Goal: Information Seeking & Learning: Learn about a topic

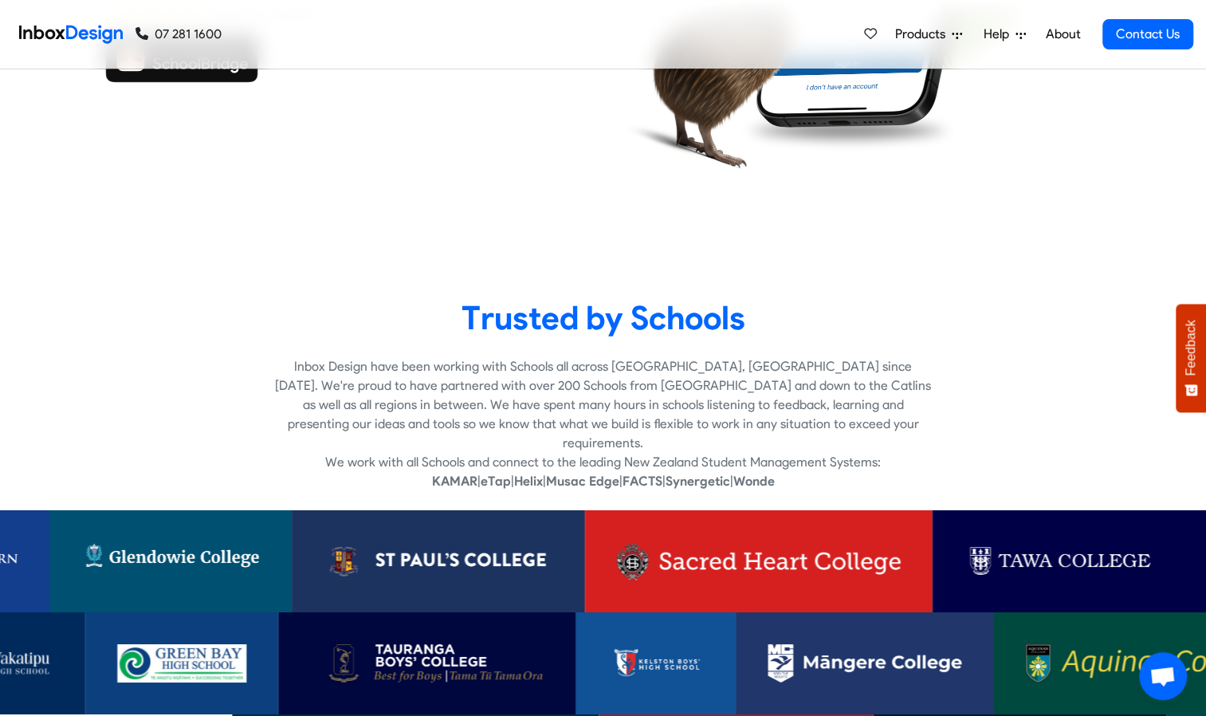
scroll to position [2864, 0]
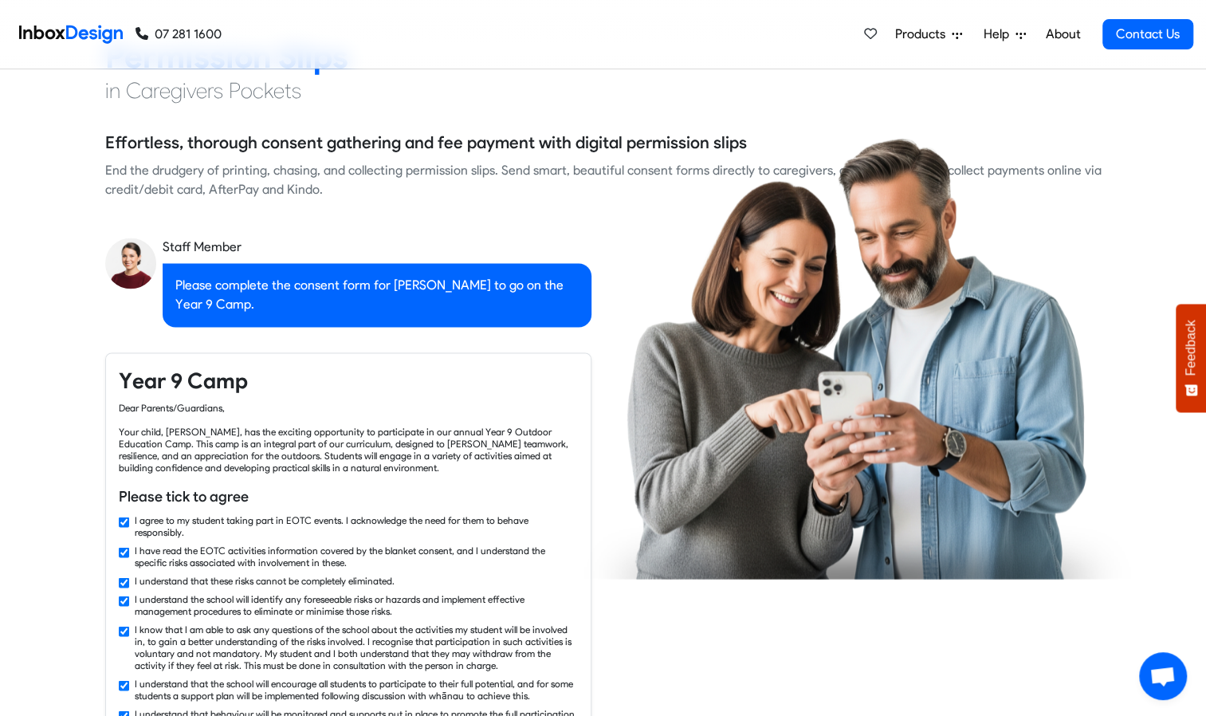
checkbox input "false"
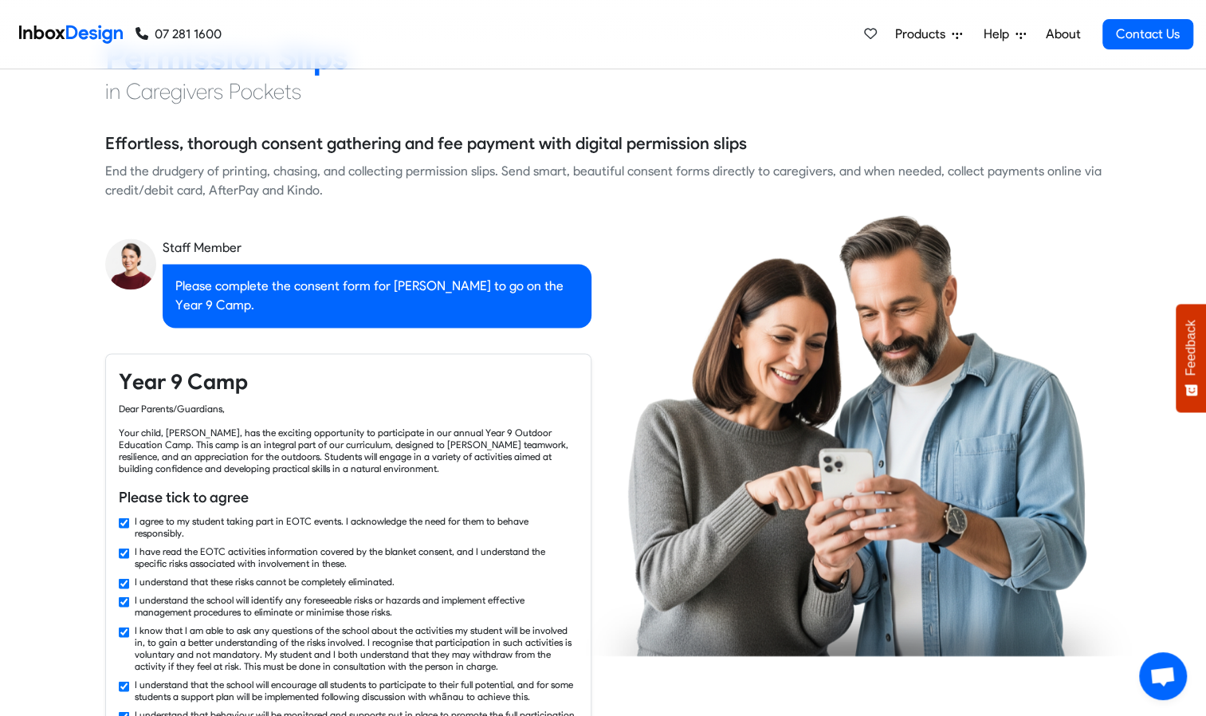
checkbox input "false"
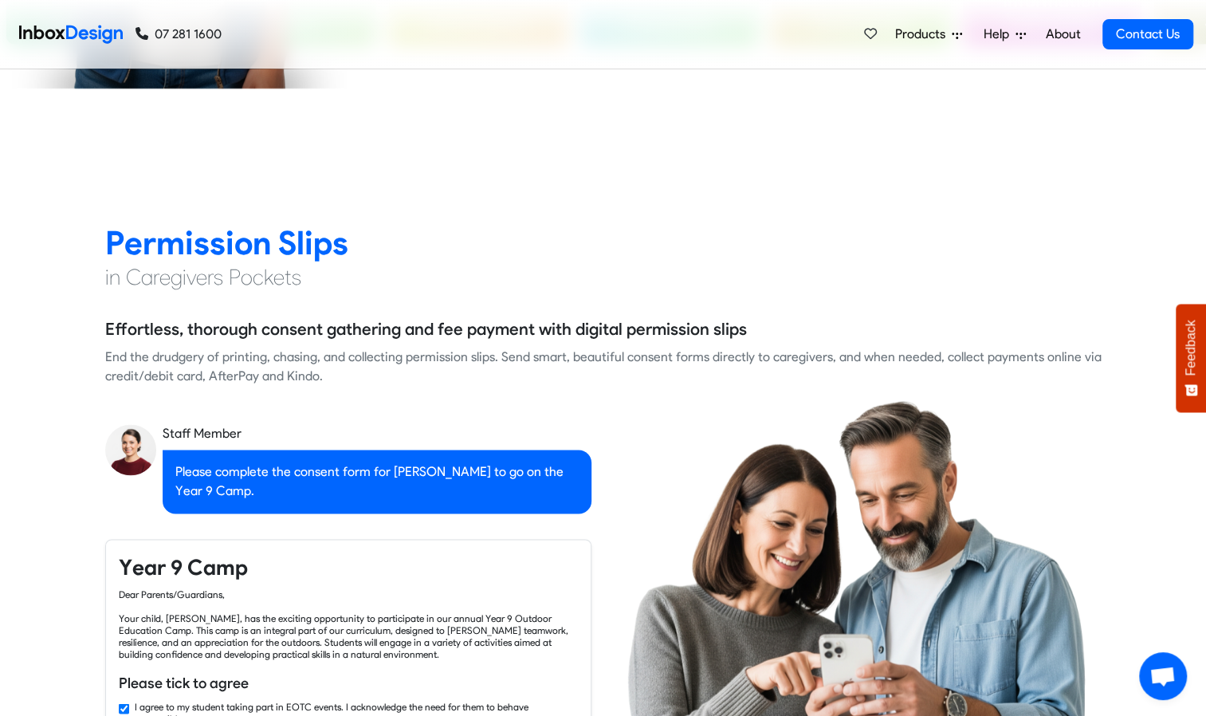
checkbox input "false"
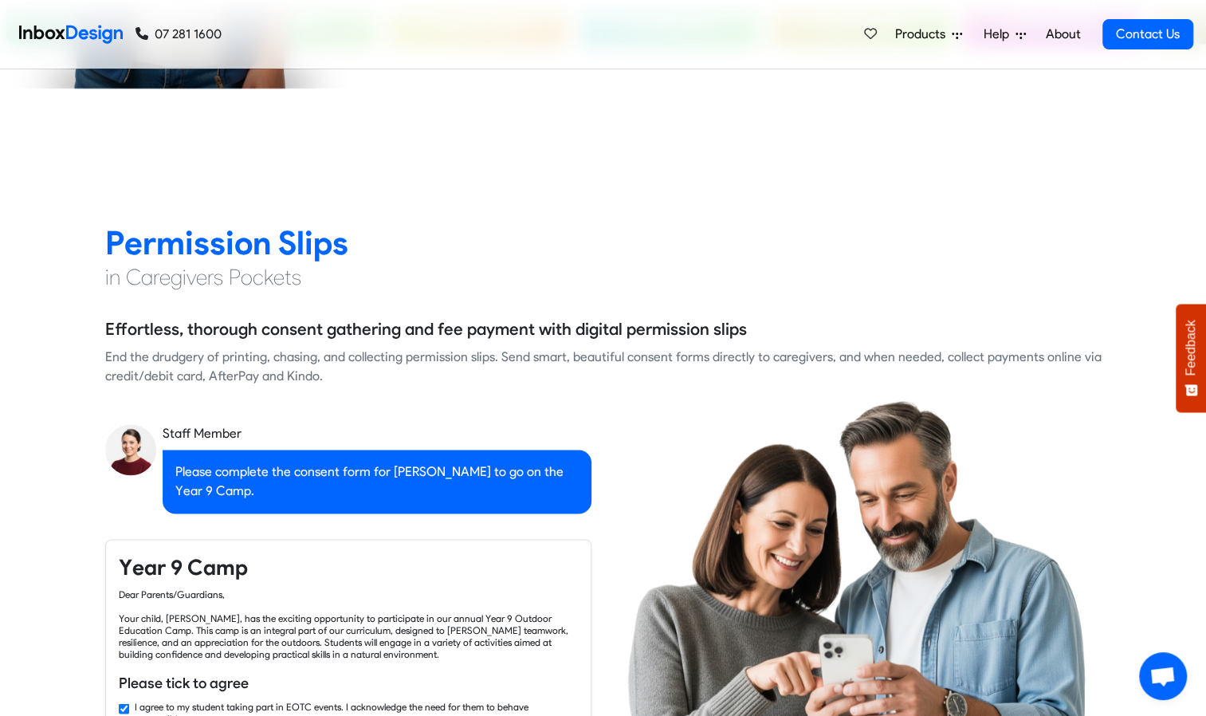
checkbox input "false"
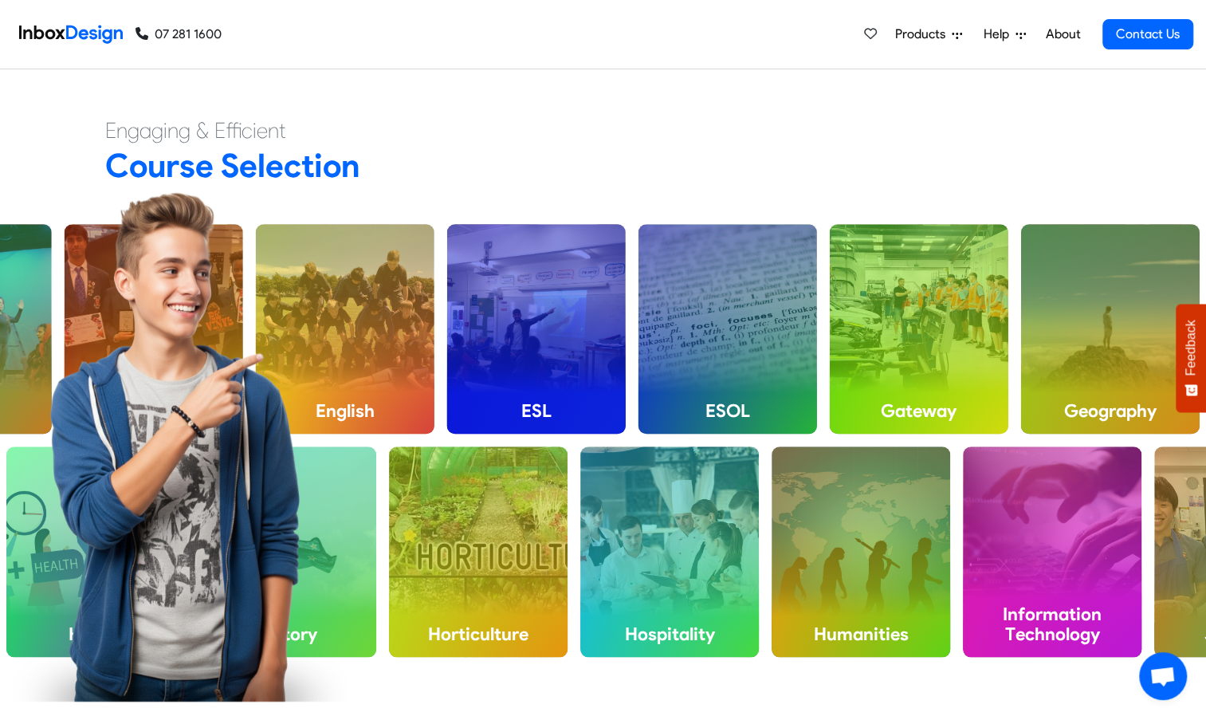
checkbox input "false"
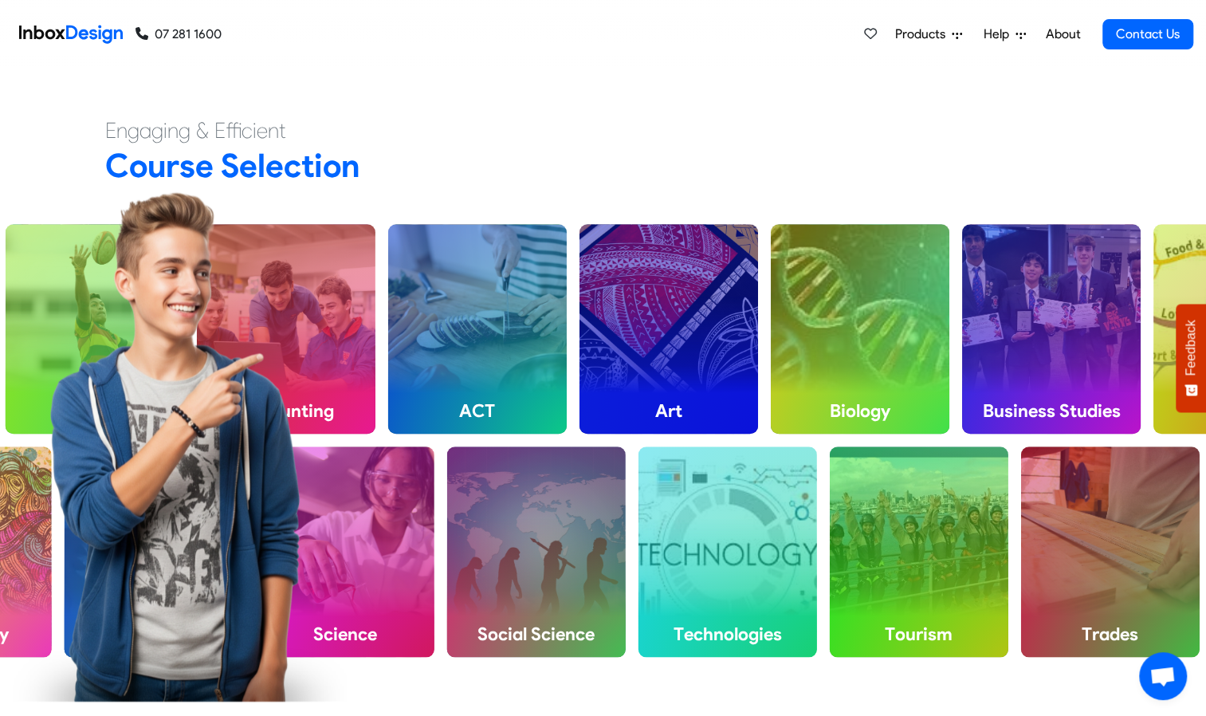
scroll to position [0, 0]
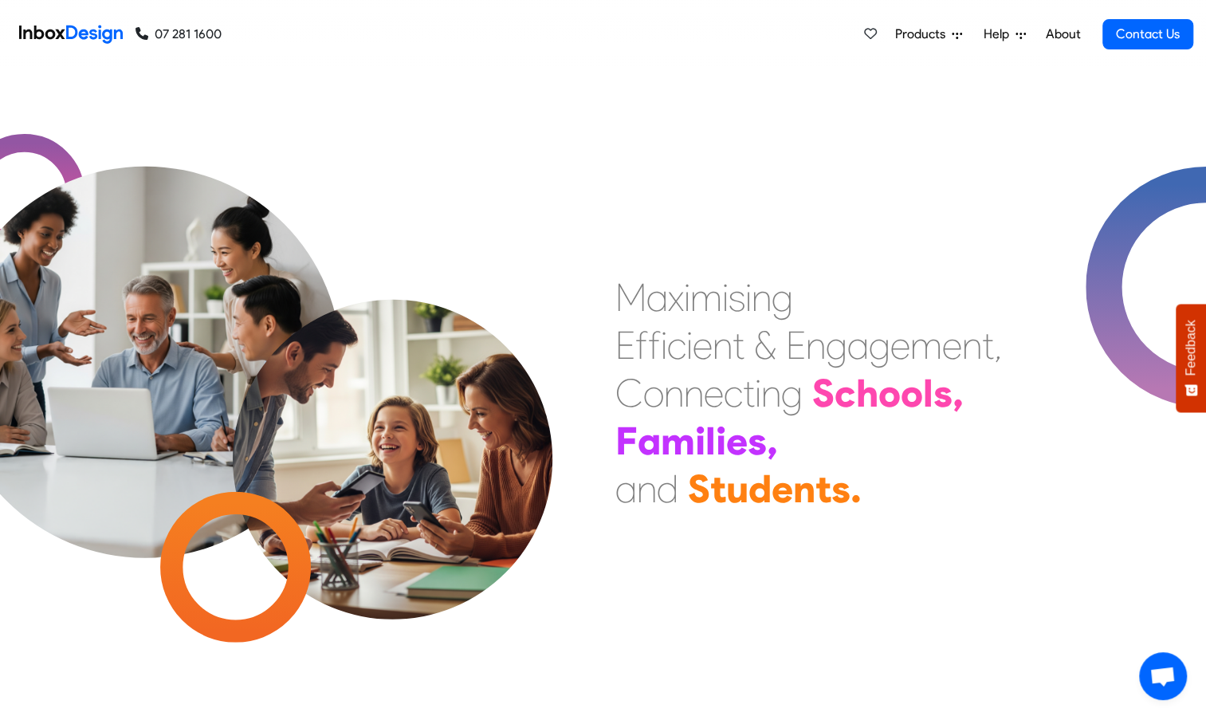
drag, startPoint x: 94, startPoint y: 29, endPoint x: 1100, endPoint y: 167, distance: 1015.0
click at [1066, 215] on div "M a x i m i s i n g E f f i c i e n t & E n g a g e m e n t , C o n n e c t i n…" at bounding box center [603, 392] width 1206 height 646
click at [916, 29] on span "Products" at bounding box center [923, 34] width 57 height 19
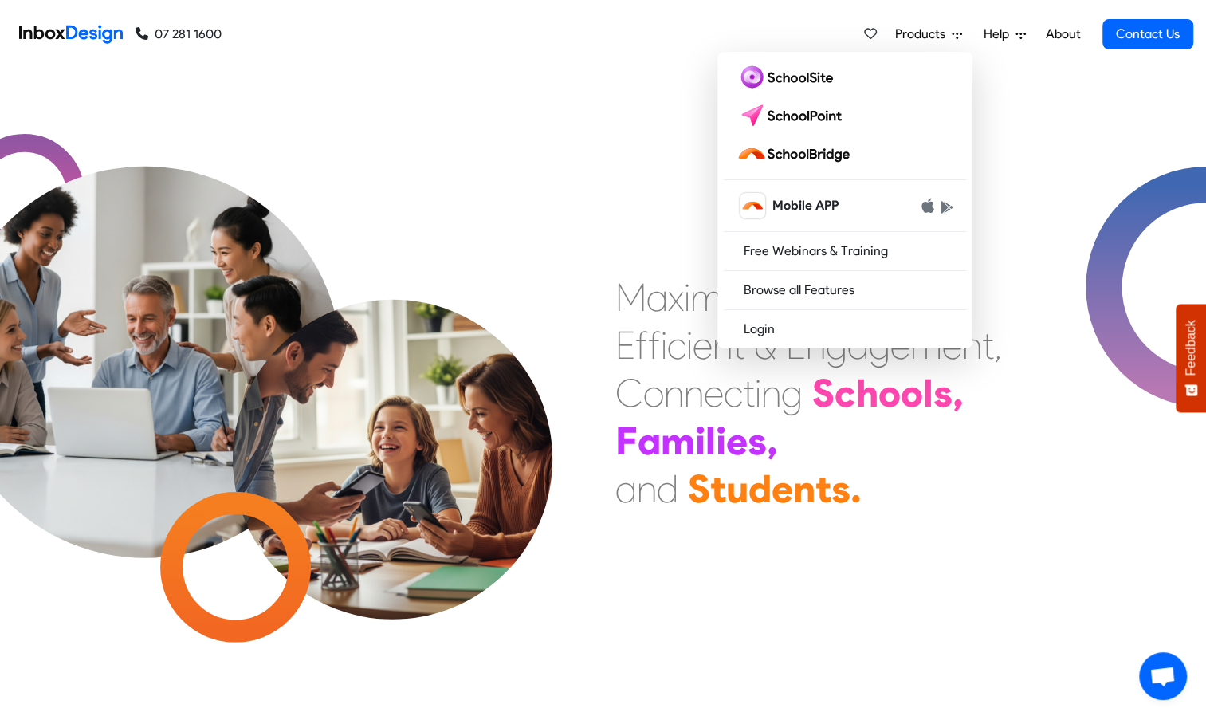
drag, startPoint x: 787, startPoint y: 153, endPoint x: 612, endPoint y: 158, distance: 175.4
click at [607, 159] on div "M a x i m i s i n g E f f i c i e n t & E n g a g e m e n t , C o n n e c t i n…" at bounding box center [603, 392] width 1206 height 646
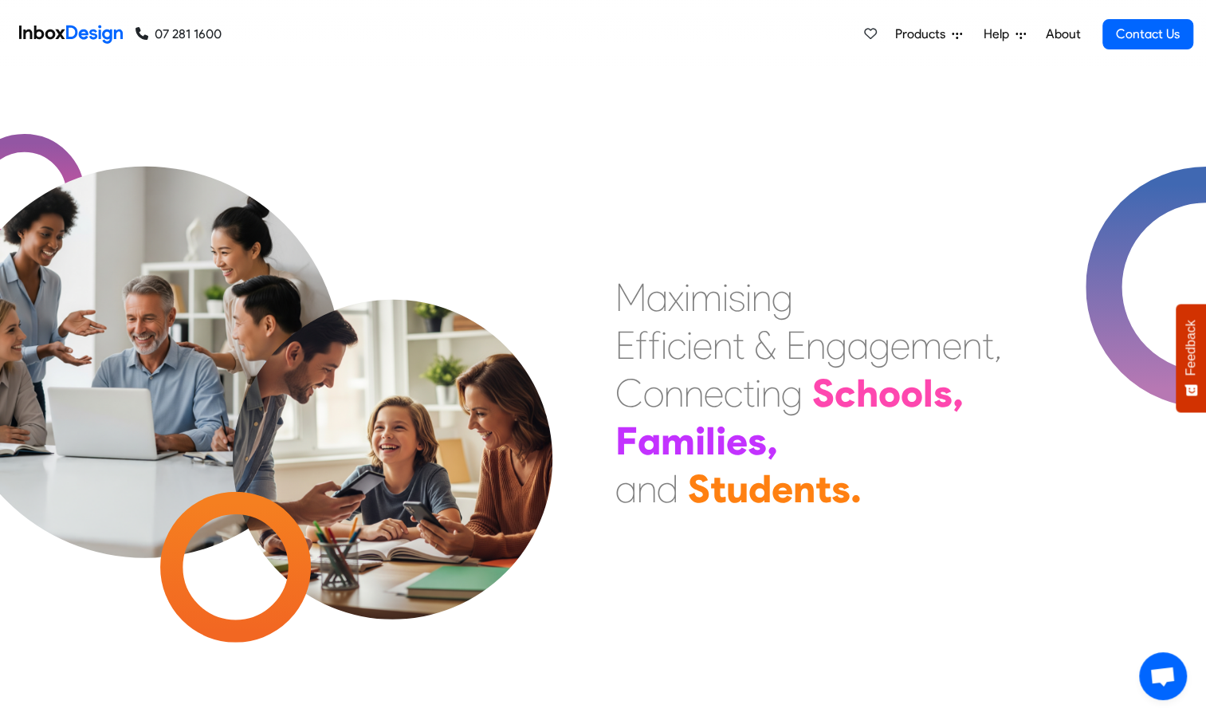
click at [936, 43] on span "Products" at bounding box center [923, 34] width 57 height 19
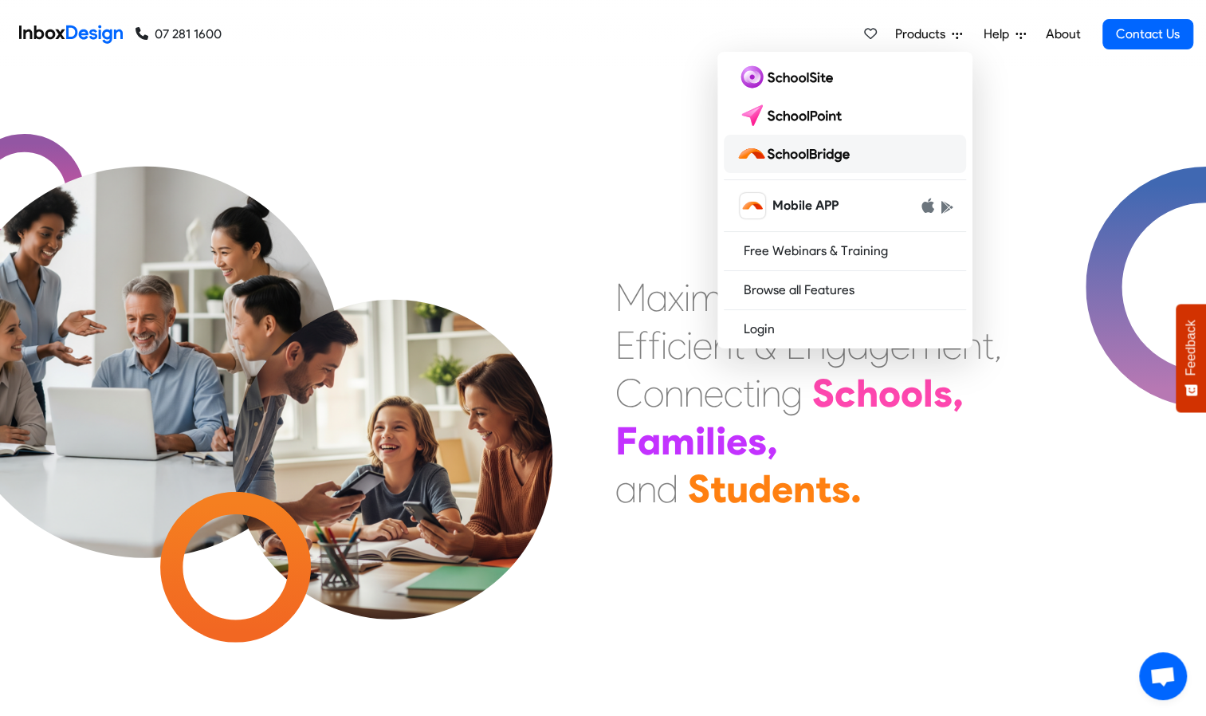
click at [827, 159] on img at bounding box center [796, 154] width 120 height 26
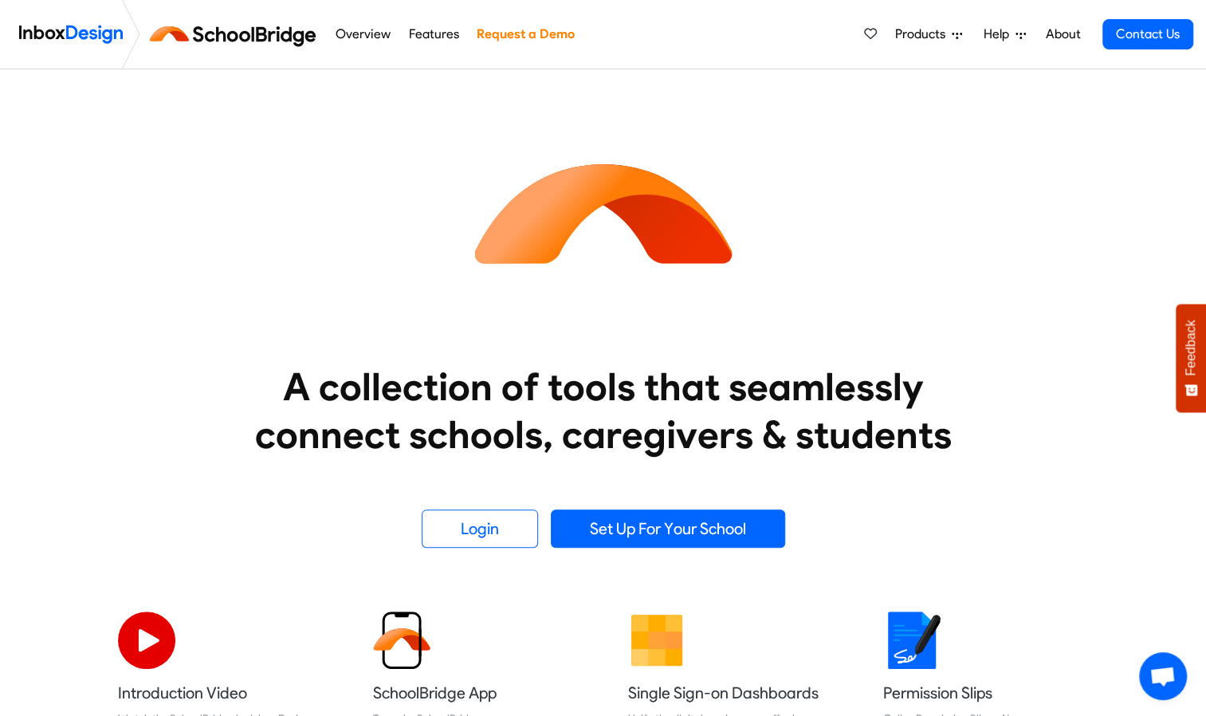
click at [79, 132] on div "A collection of tools that seamlessly connect schools, caregivers & students Lo…" at bounding box center [603, 308] width 1206 height 478
click at [902, 37] on span "Products" at bounding box center [923, 34] width 57 height 19
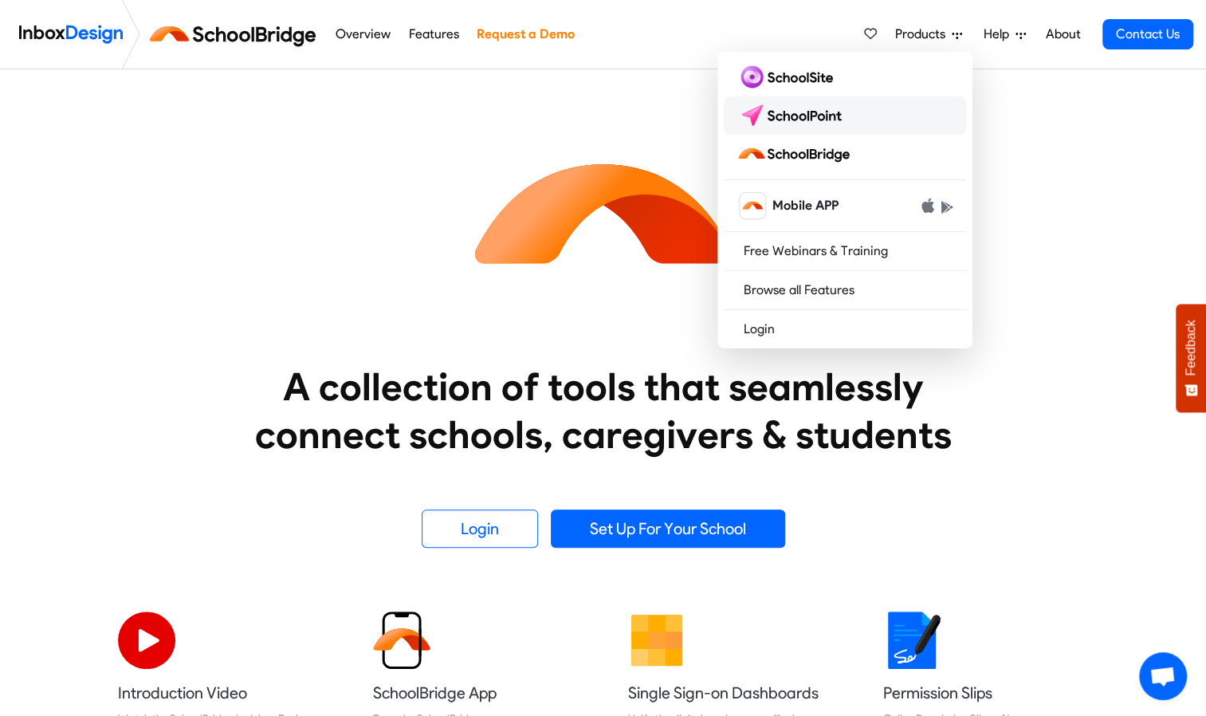
click at [830, 119] on img at bounding box center [792, 116] width 112 height 26
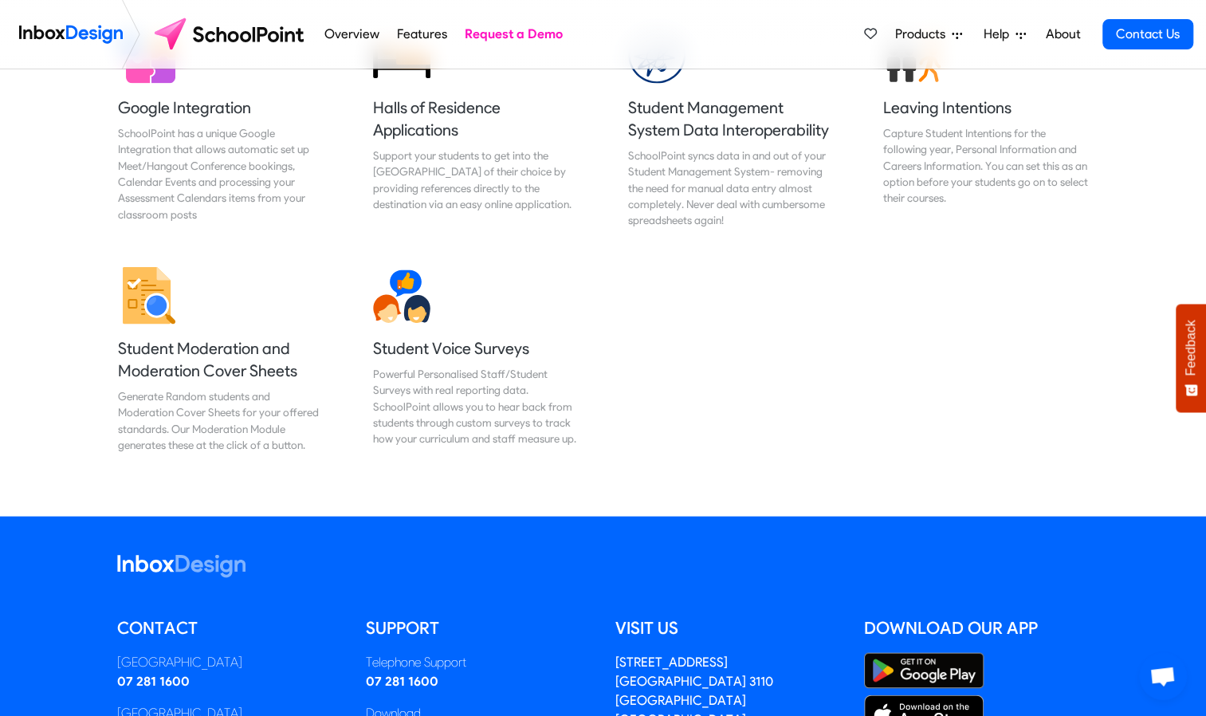
scroll to position [1558, 0]
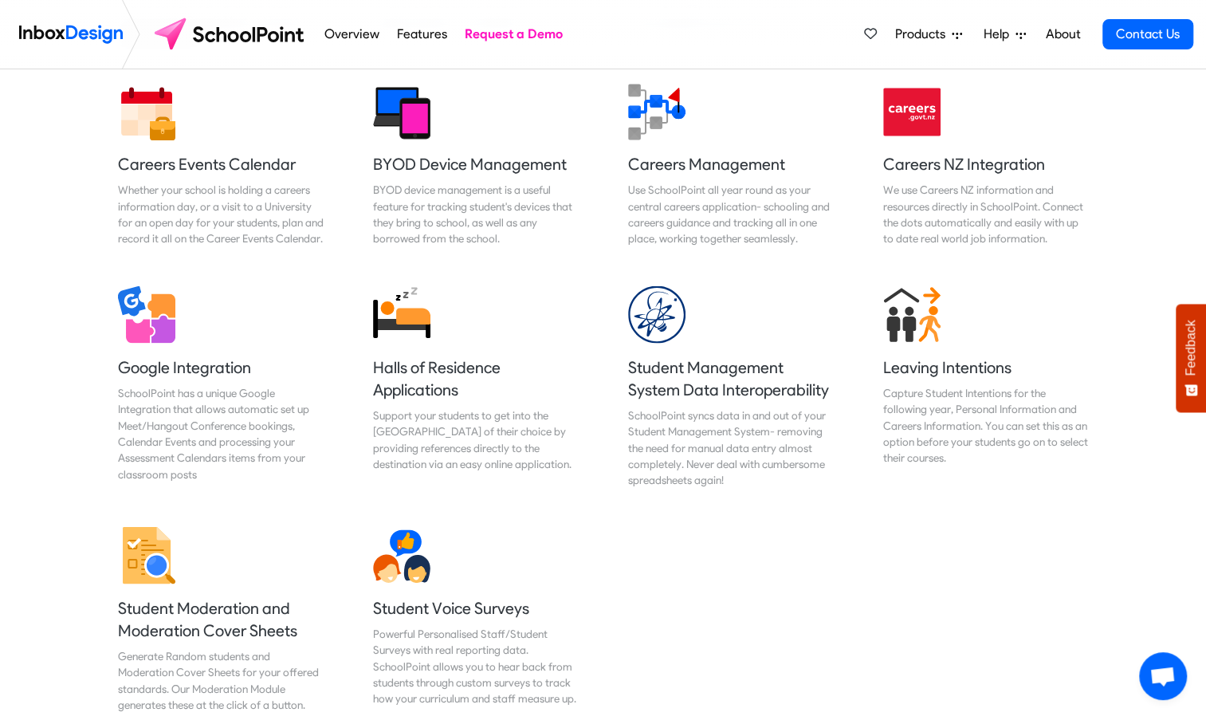
click at [45, 33] on img at bounding box center [71, 34] width 104 height 32
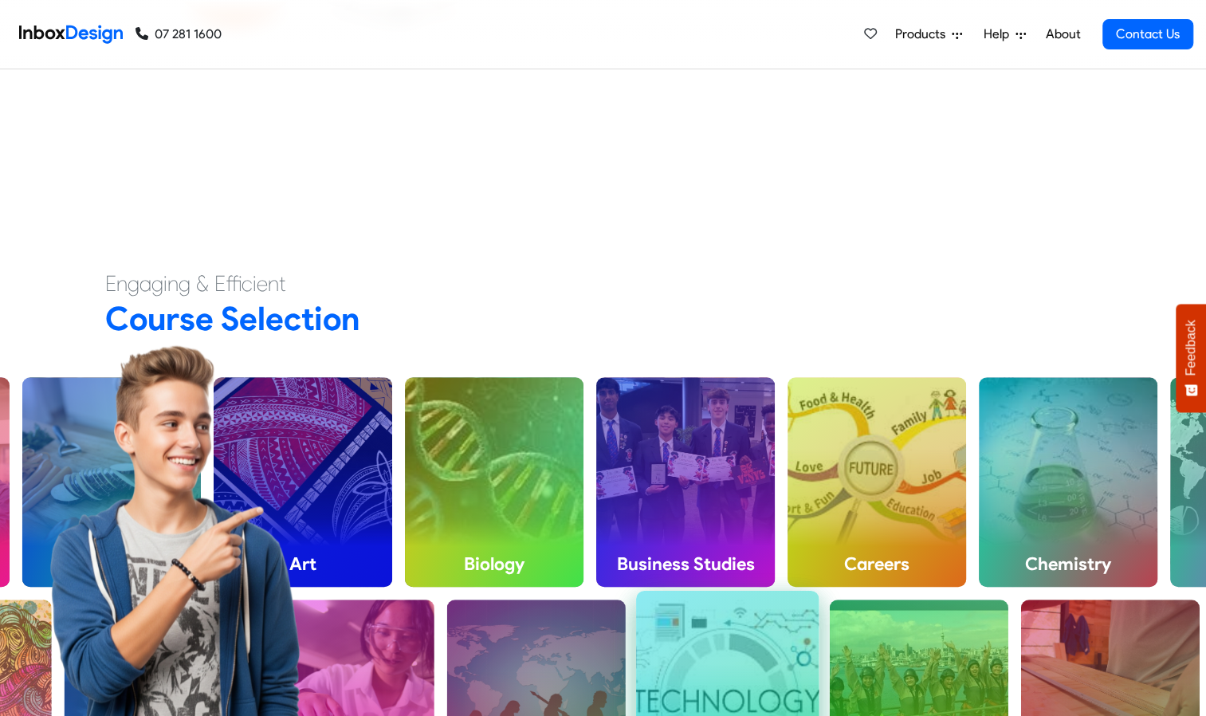
scroll to position [1036, 0]
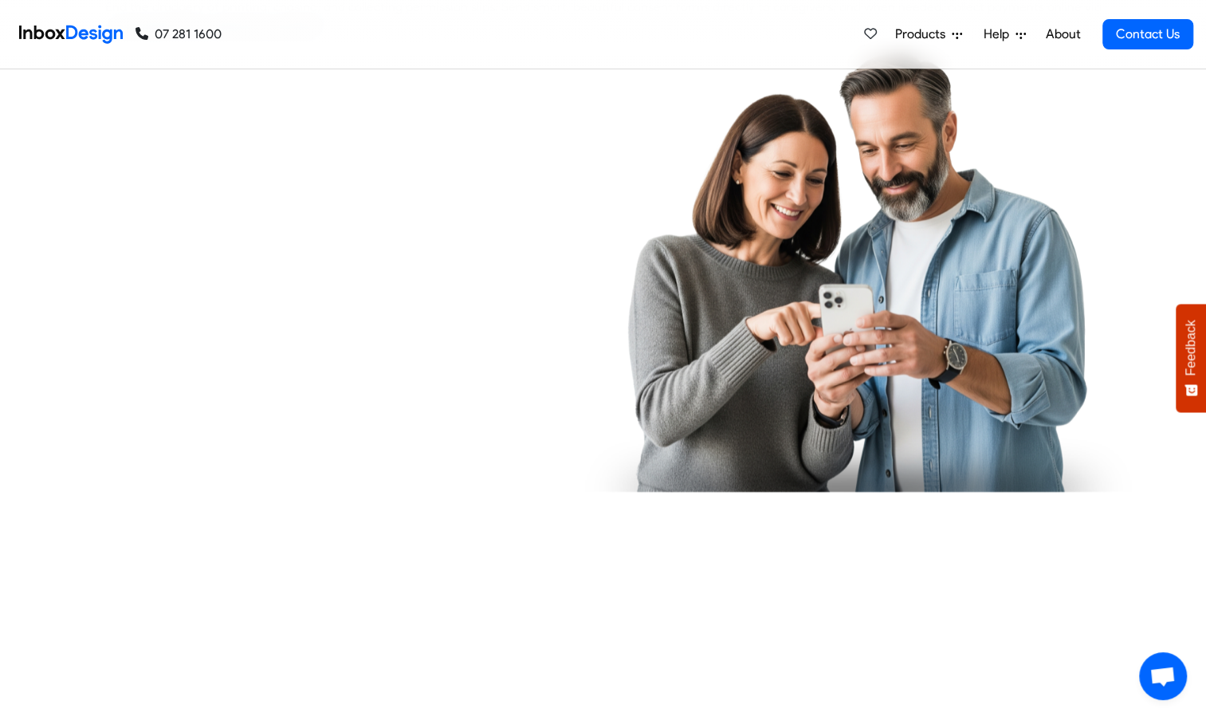
checkbox input "true"
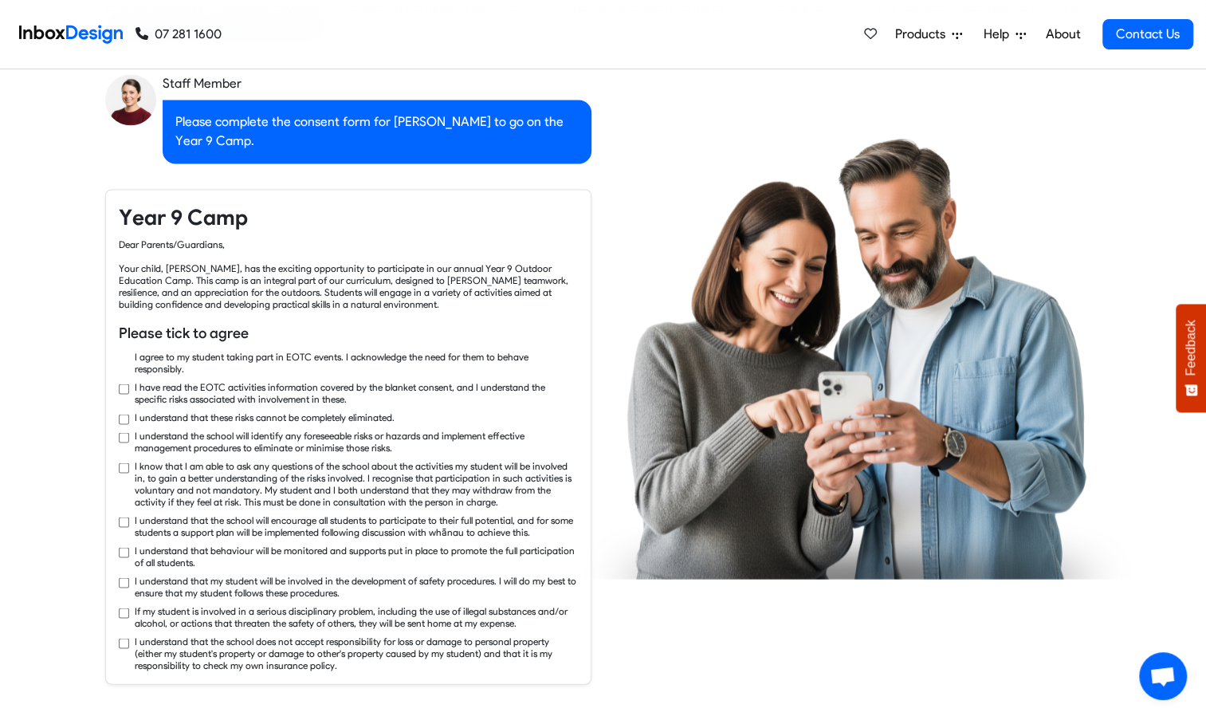
checkbox input "true"
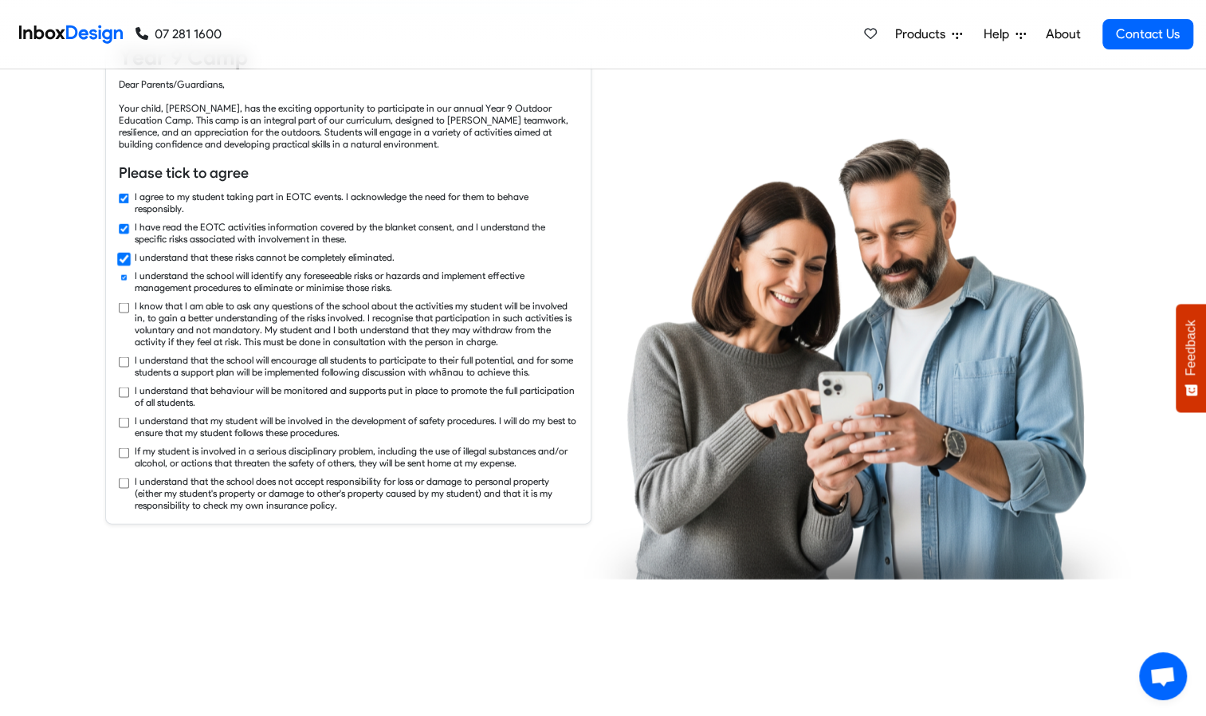
checkbox input "true"
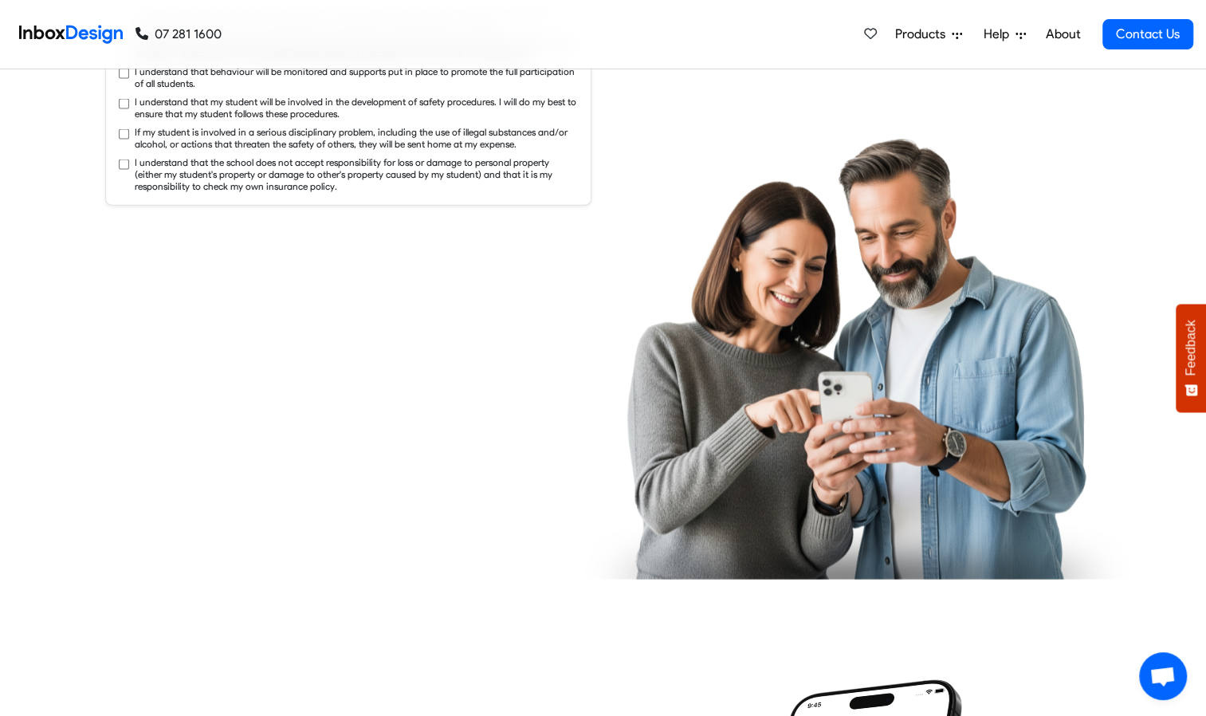
checkbox input "true"
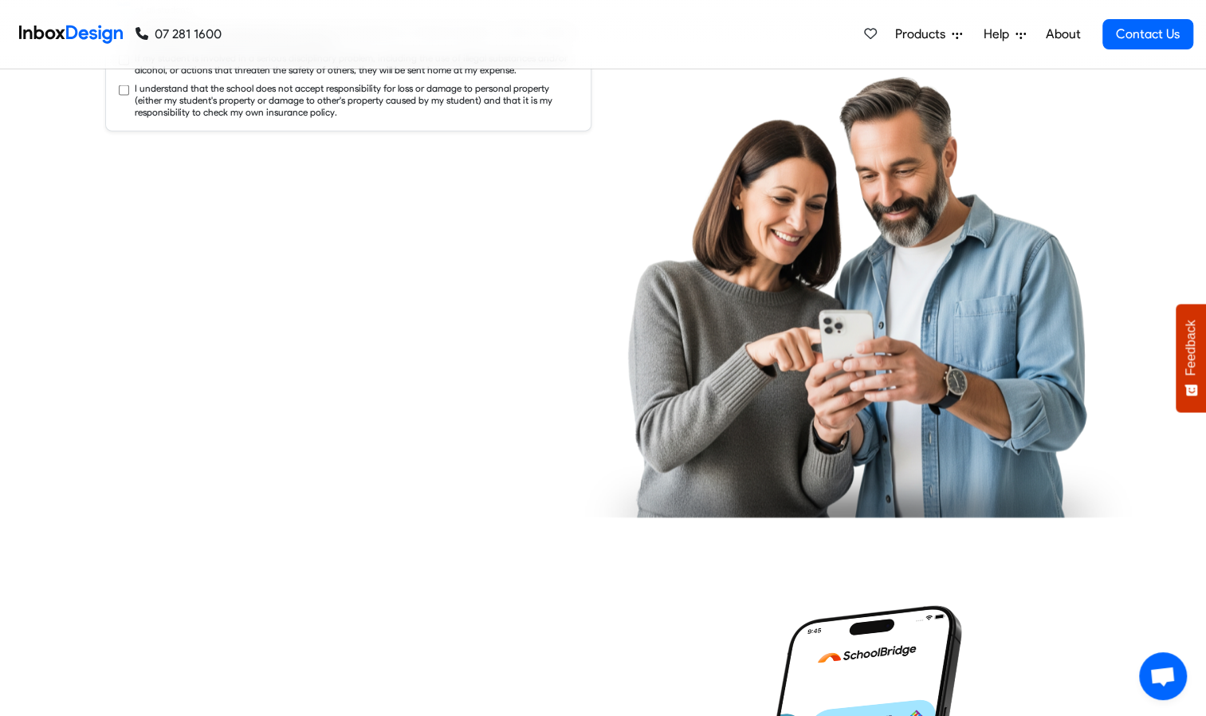
checkbox input "true"
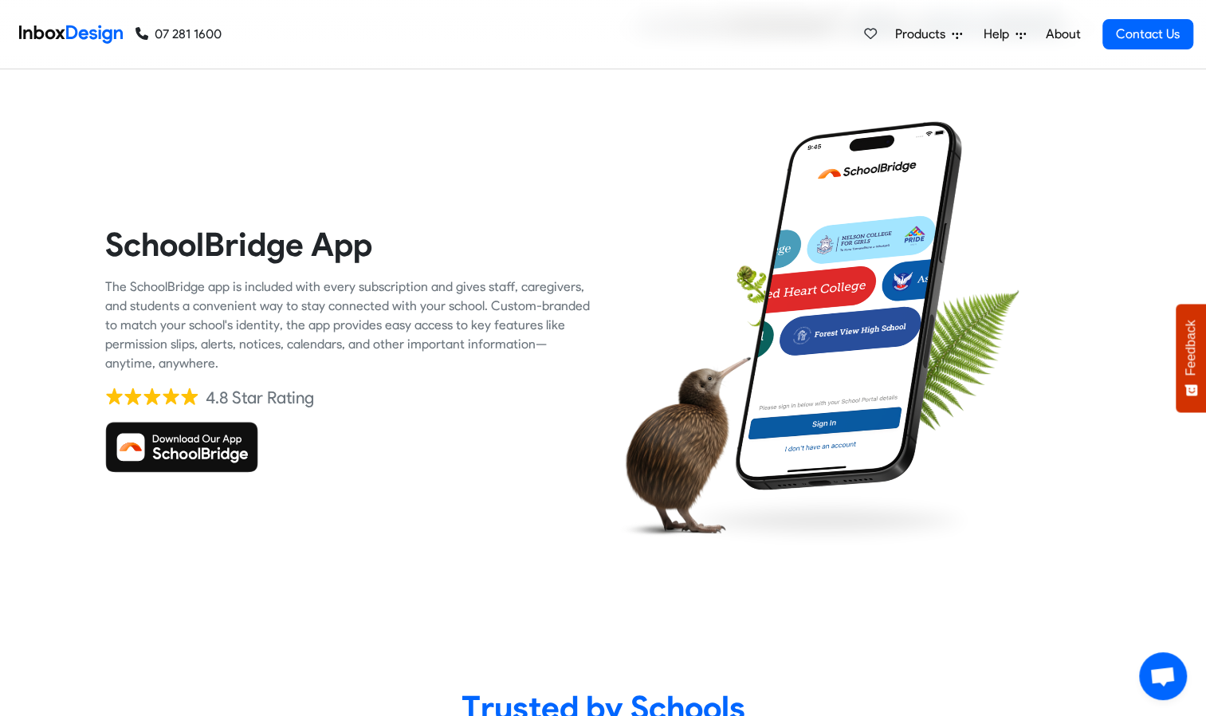
checkbox input "true"
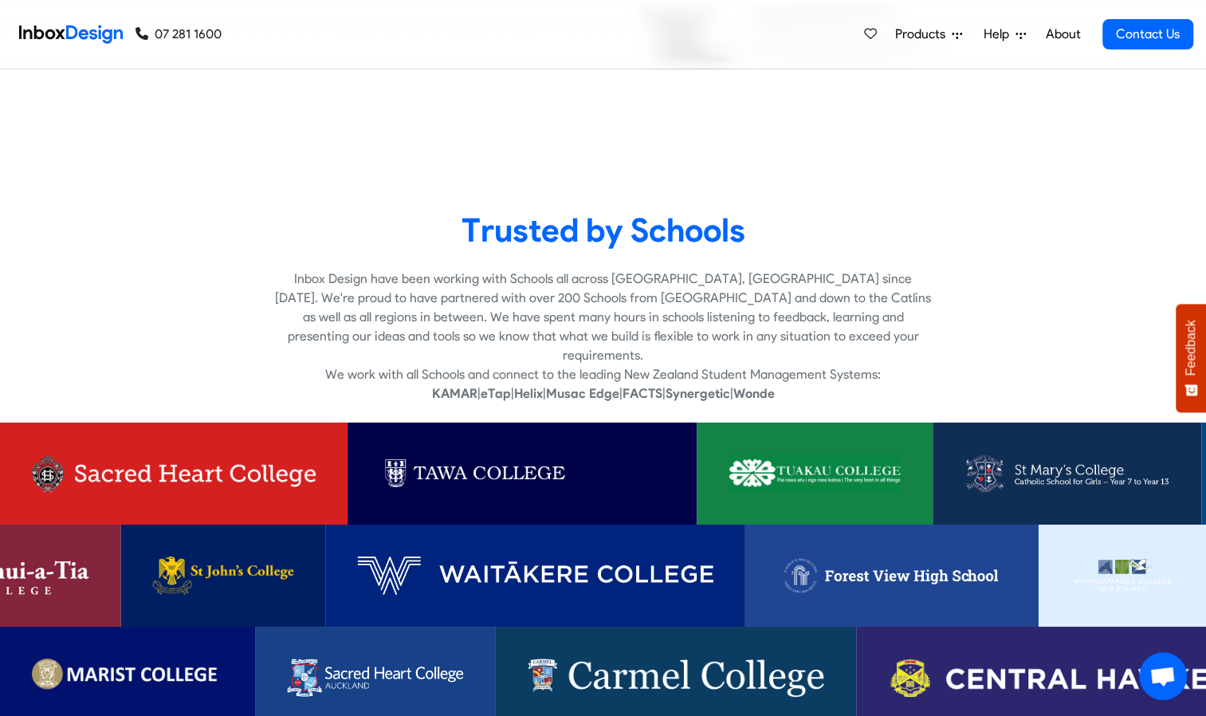
checkbox input "true"
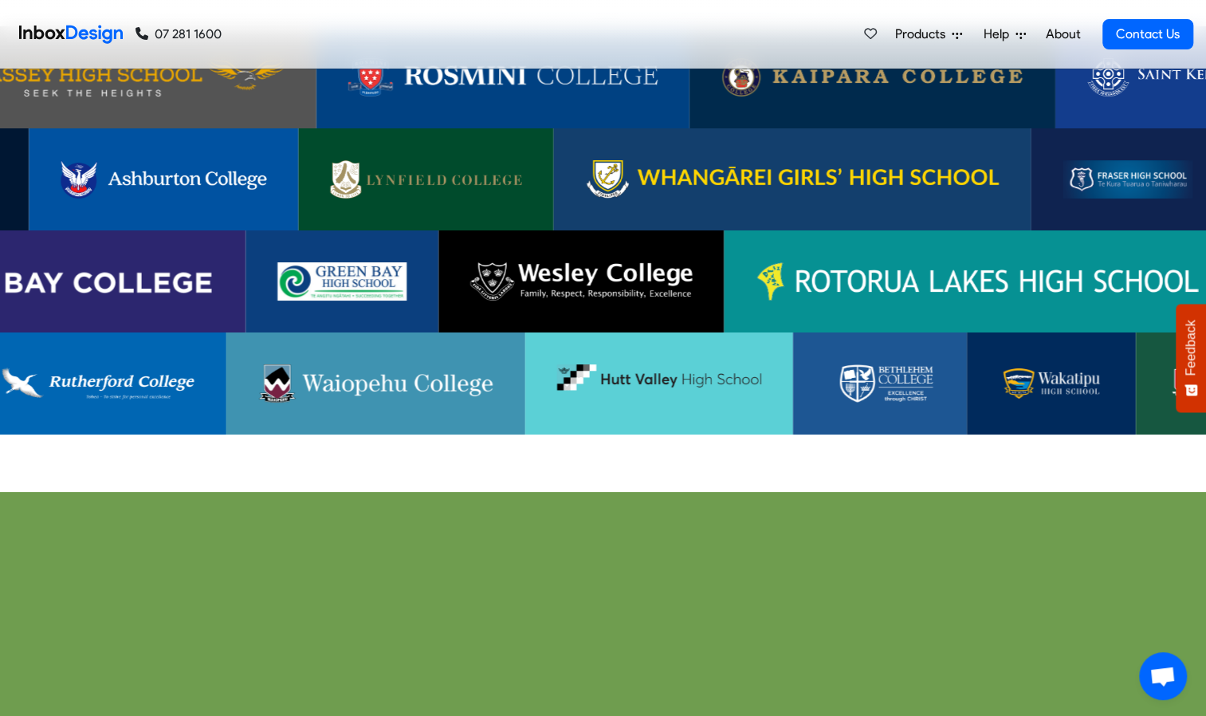
scroll to position [3506, 0]
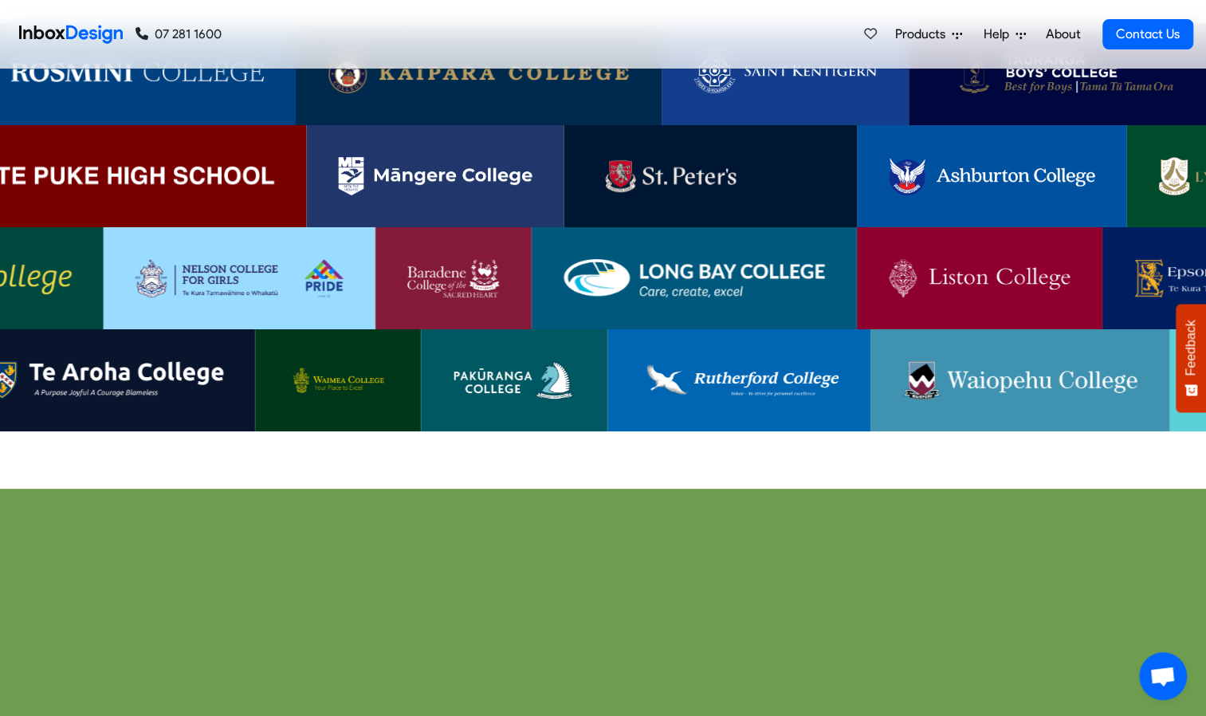
click at [679, 259] on img at bounding box center [693, 278] width 261 height 38
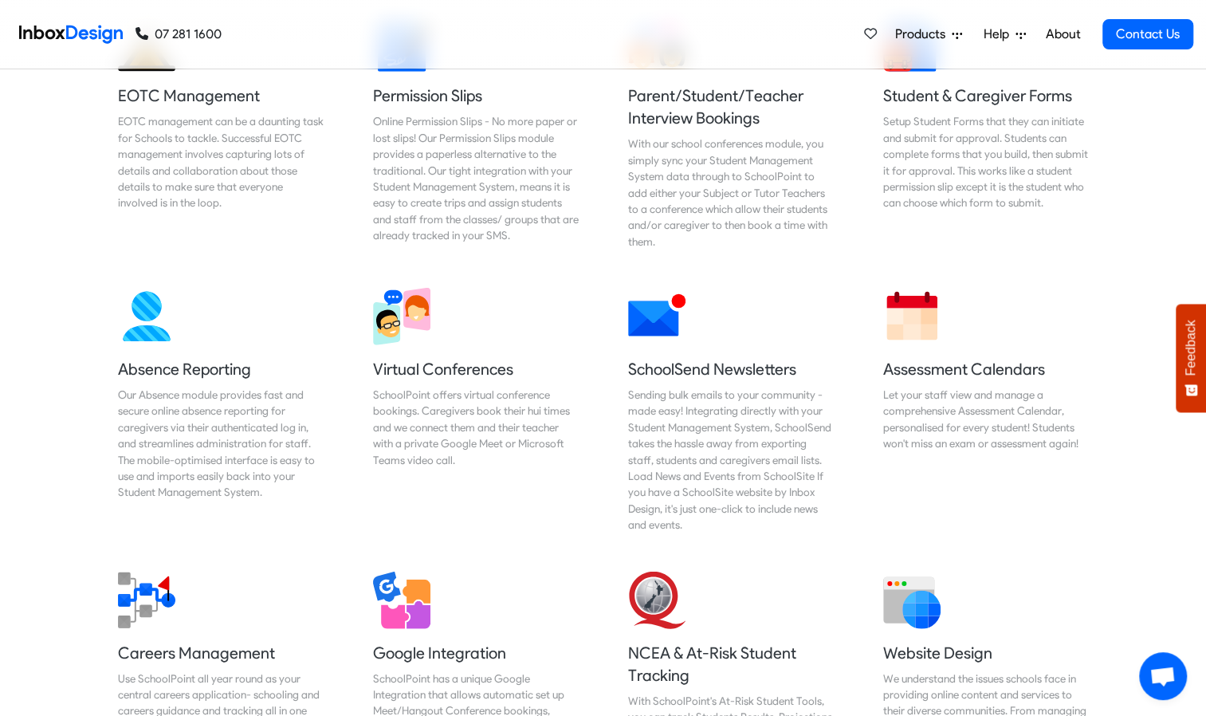
scroll to position [7768, 0]
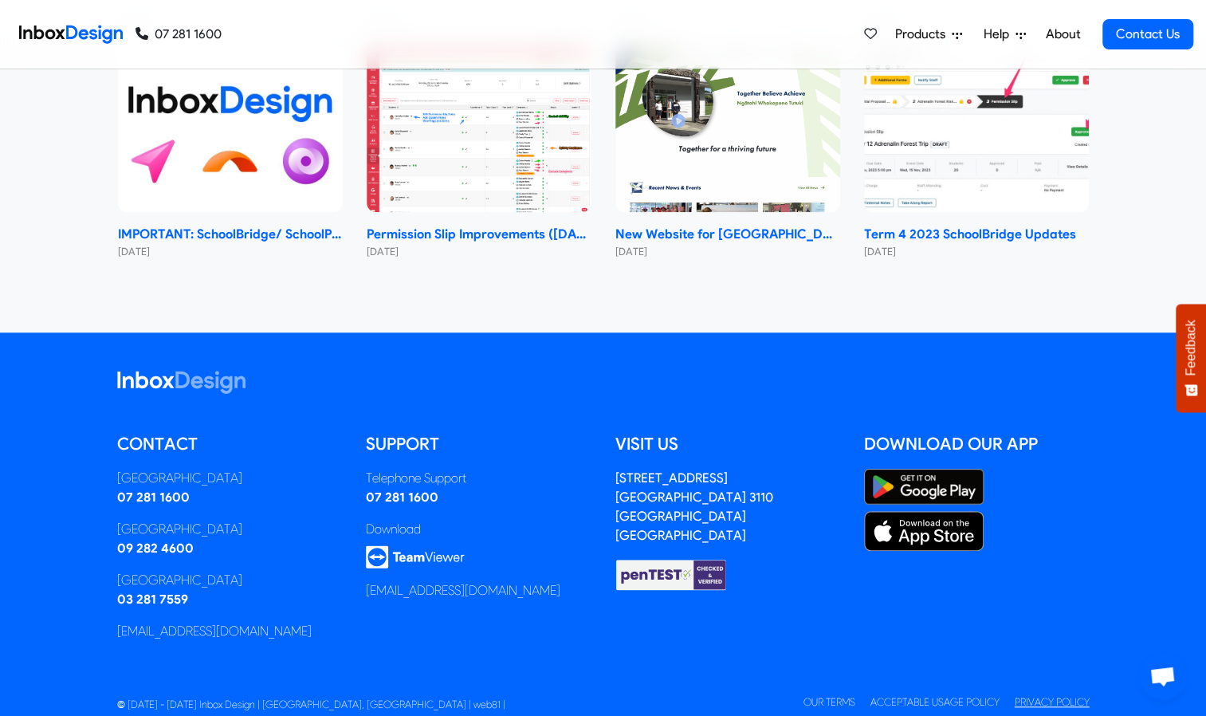
click at [1044, 696] on link "Privacy Policy" at bounding box center [1051, 702] width 75 height 12
